Goal: Navigation & Orientation: Find specific page/section

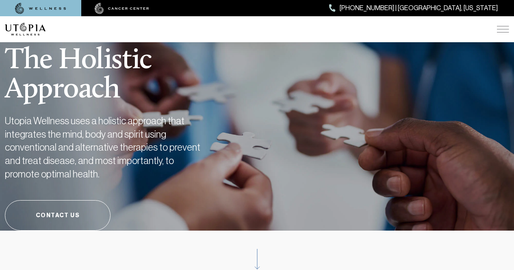
click at [509, 31] on div "ABOUT US [MEDICAL_DATA] SERVICES Services Overview [MEDICAL_DATA]: What It Is, …" at bounding box center [257, 29] width 514 height 26
click at [506, 31] on img at bounding box center [503, 29] width 12 height 6
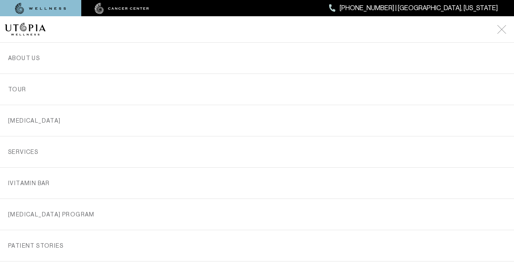
click at [504, 30] on img at bounding box center [501, 29] width 9 height 9
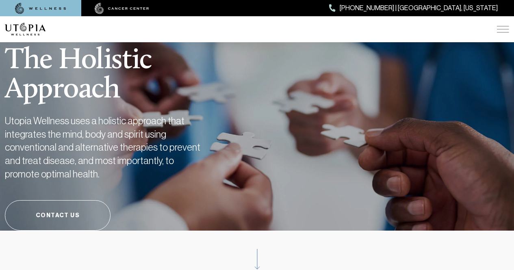
click at [504, 26] on img at bounding box center [503, 29] width 12 height 6
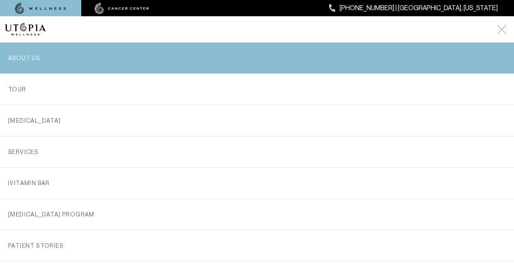
click at [17, 70] on link "ABOUT US" at bounding box center [256, 58] width 497 height 31
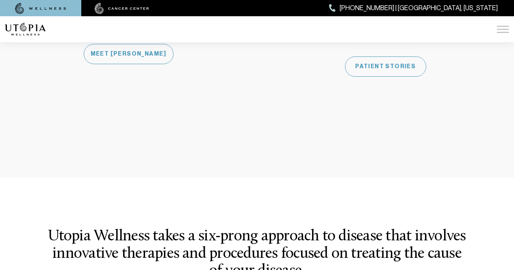
scroll to position [636, 0]
